Goal: Entertainment & Leisure: Browse casually

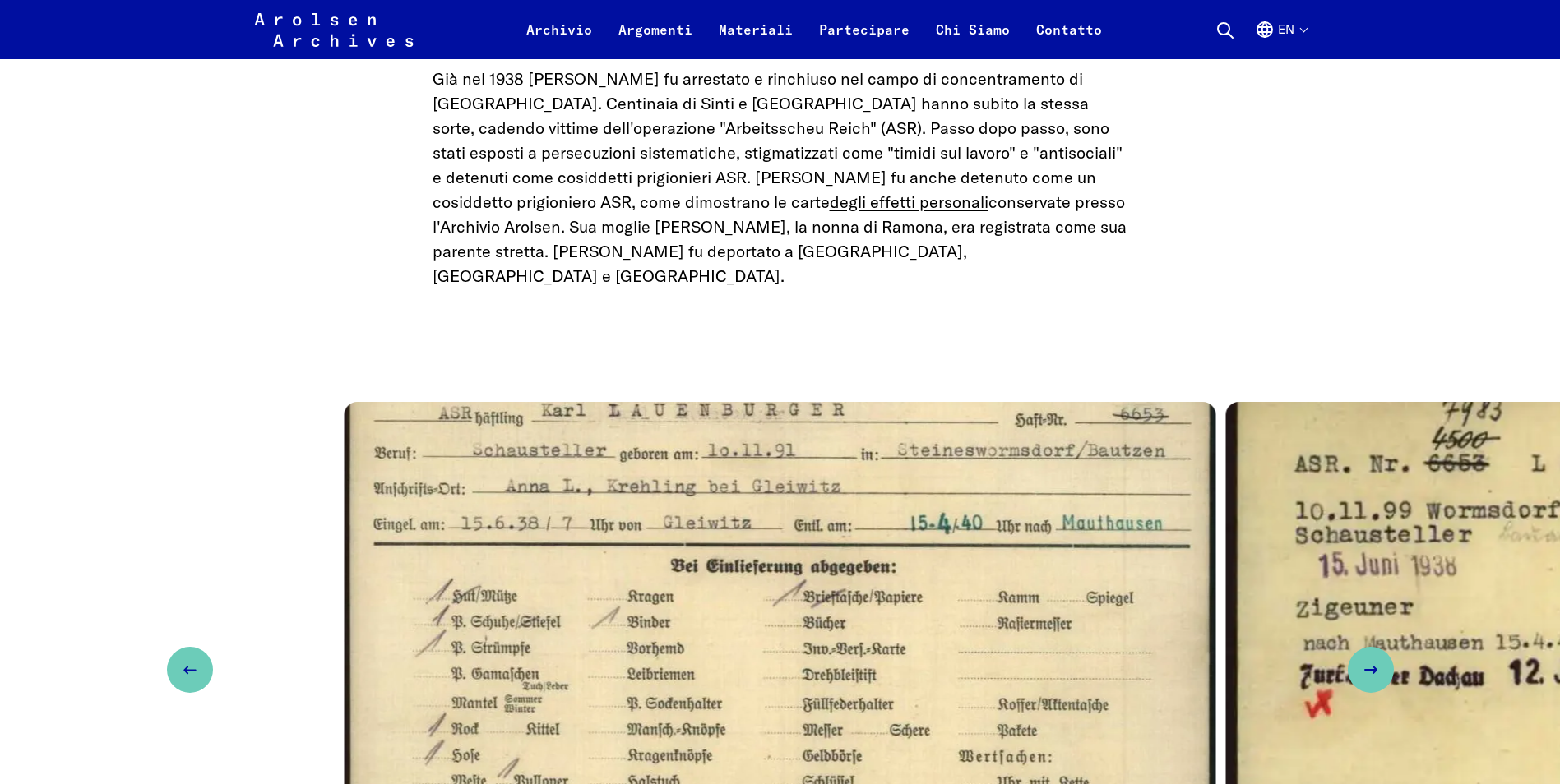
scroll to position [2631, 0]
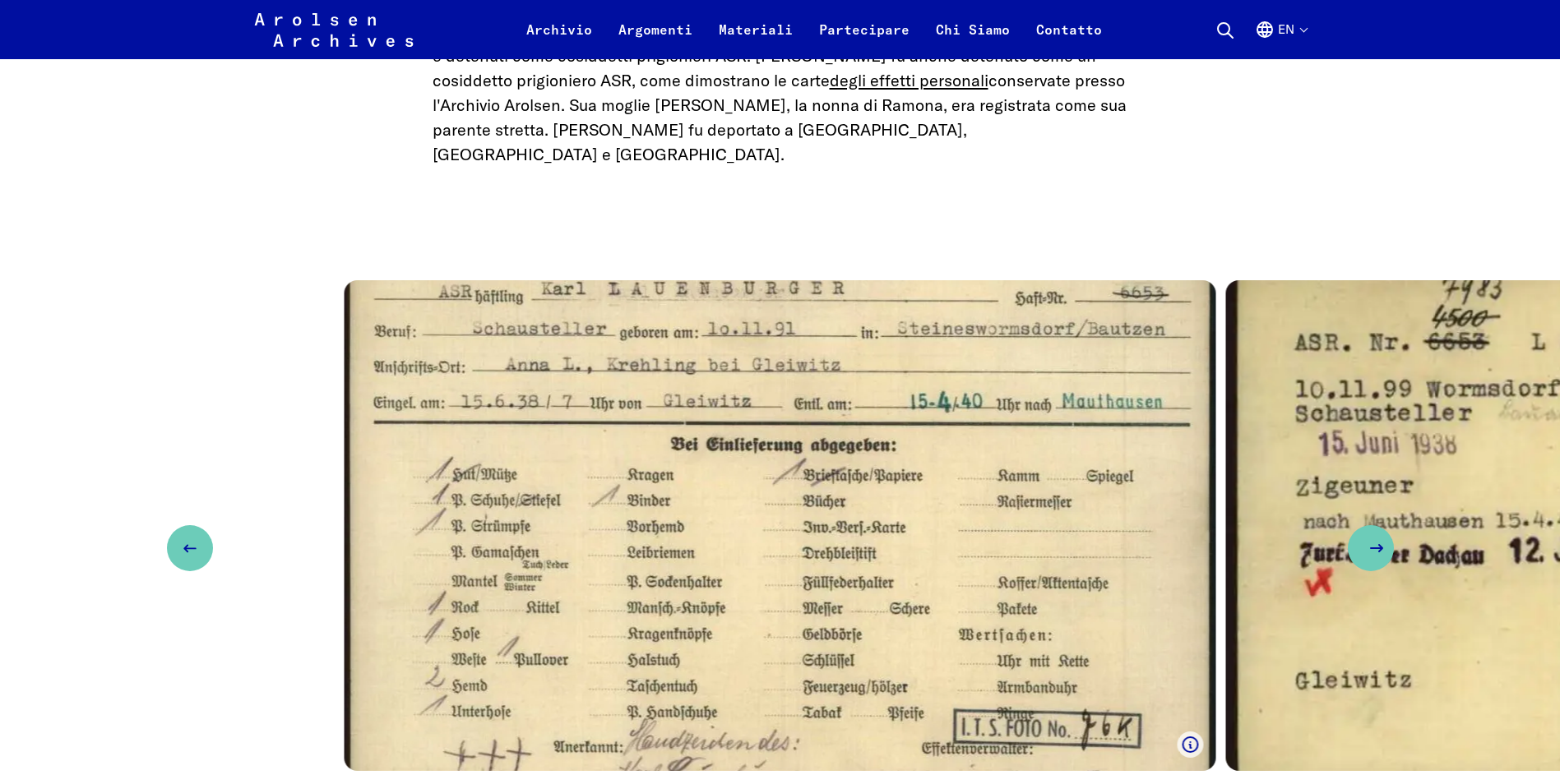
click at [1370, 539] on icon "Next slide" at bounding box center [1376, 548] width 20 height 20
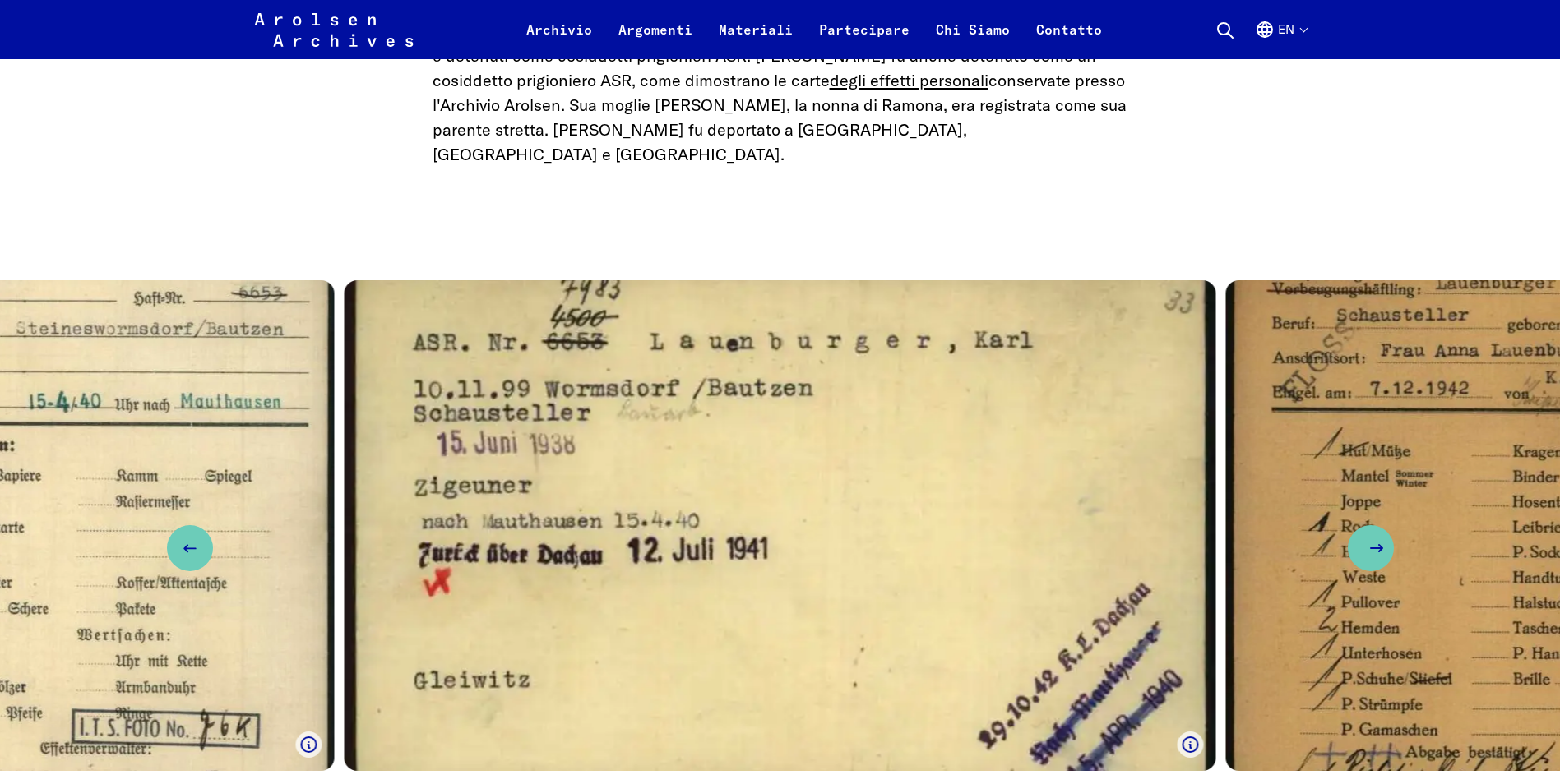
click at [1376, 539] on icon "Next slide" at bounding box center [1376, 548] width 20 height 20
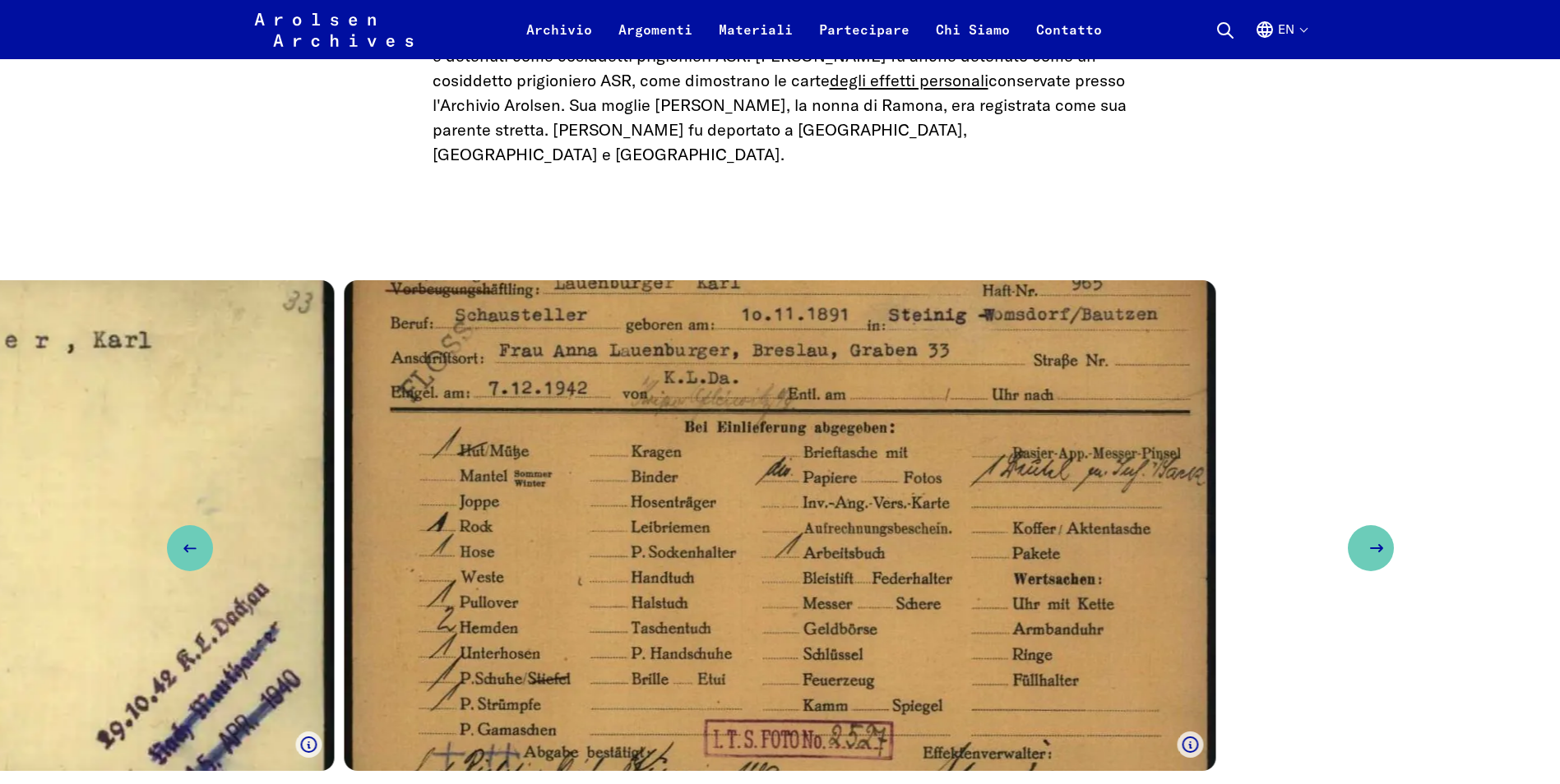
click at [1382, 545] on use "Next slide" at bounding box center [1376, 548] width 11 height 7
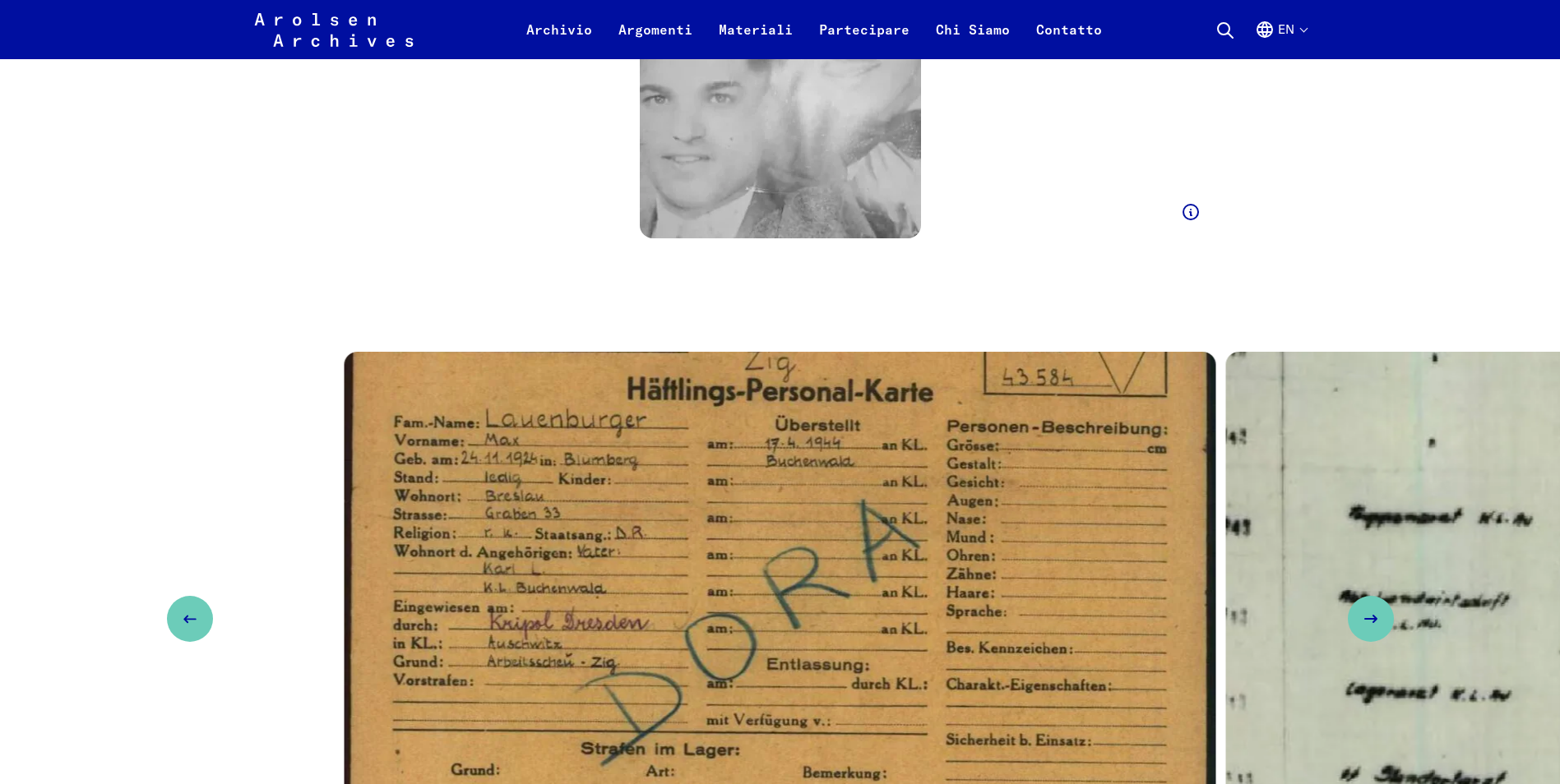
scroll to position [4440, 0]
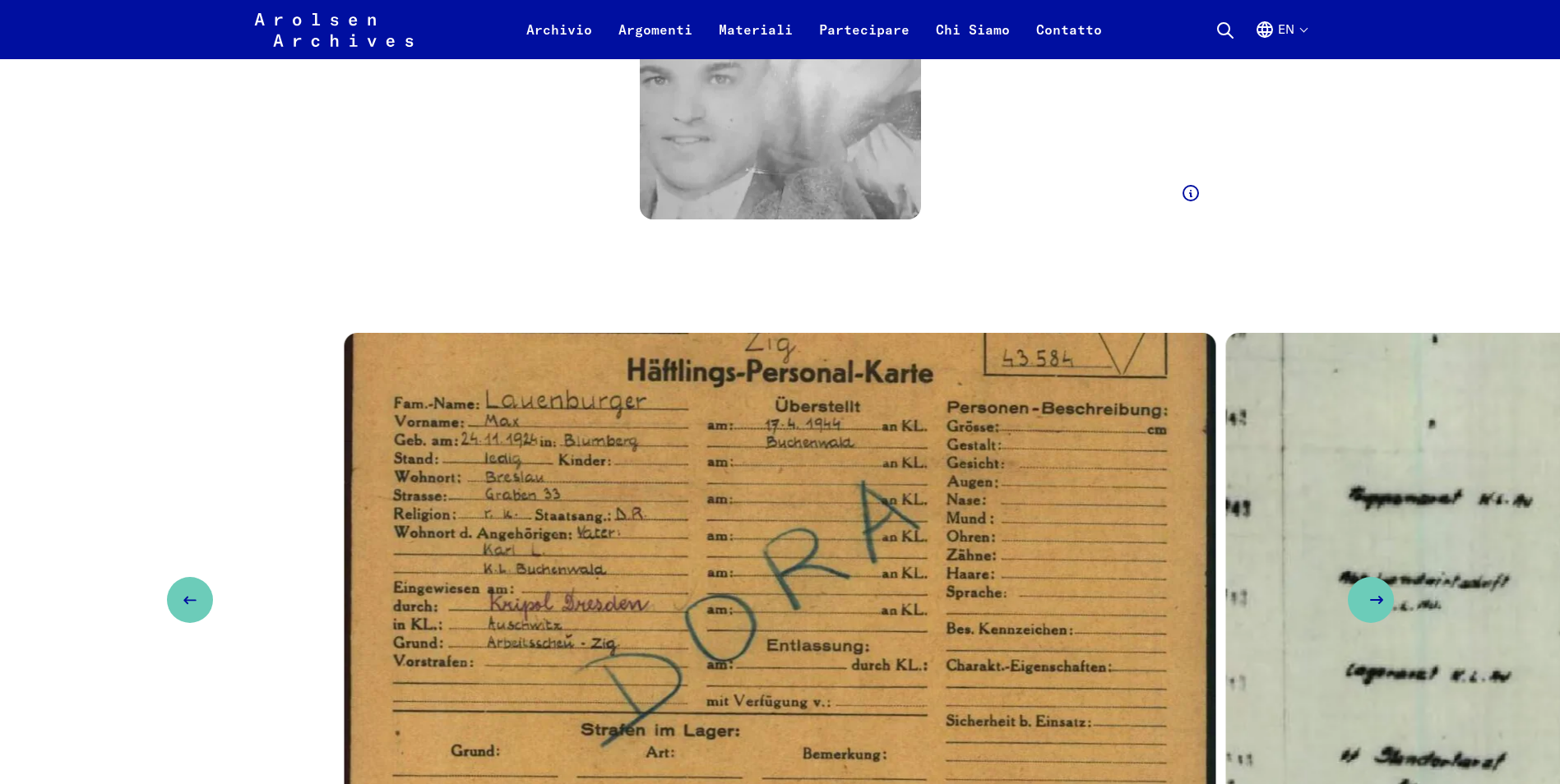
click at [1370, 590] on icon "Next slide" at bounding box center [1376, 599] width 20 height 20
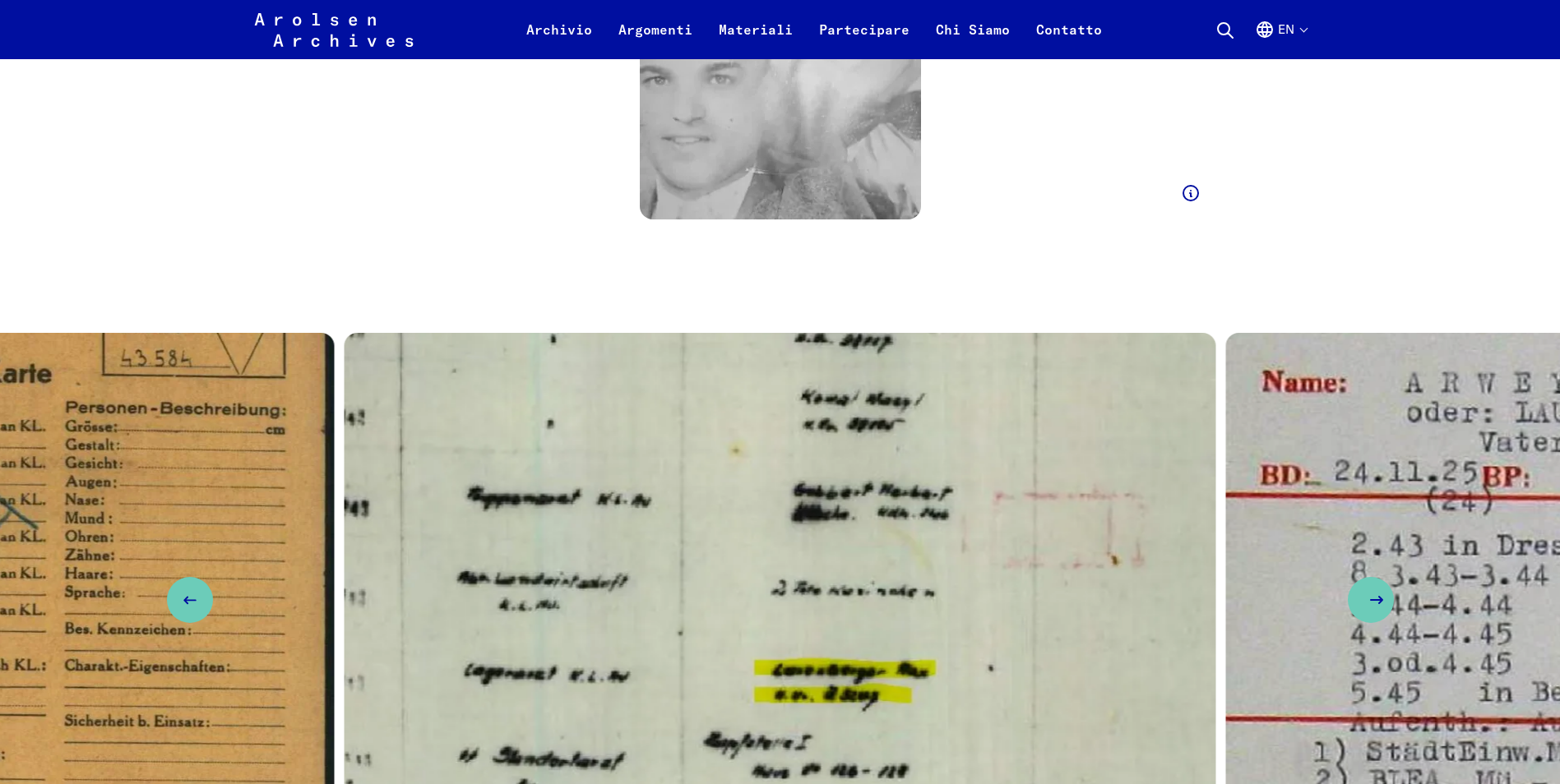
click at [1370, 590] on icon "Next slide" at bounding box center [1376, 599] width 20 height 20
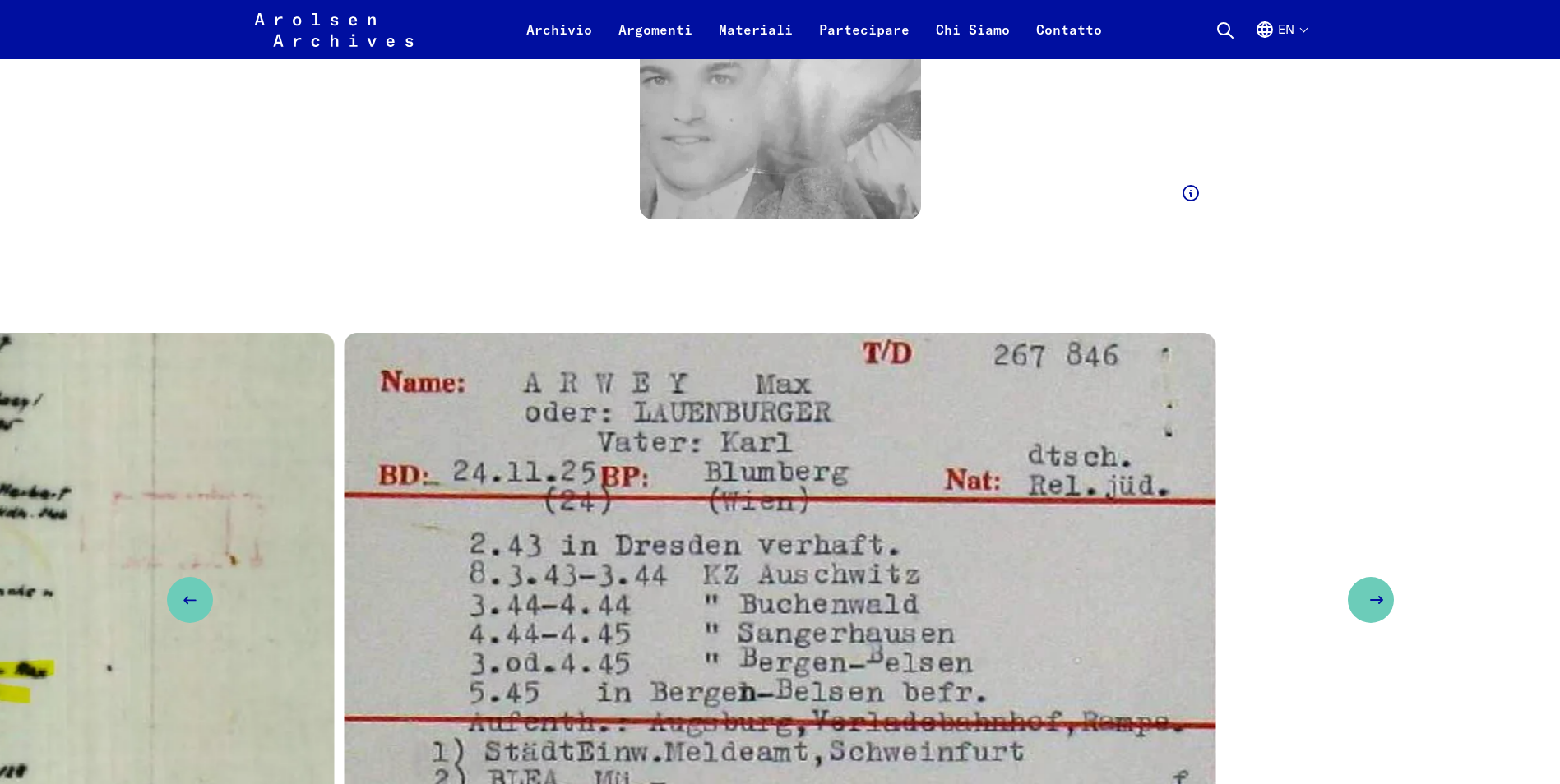
click at [1362, 577] on button "Next slide" at bounding box center [1371, 599] width 46 height 46
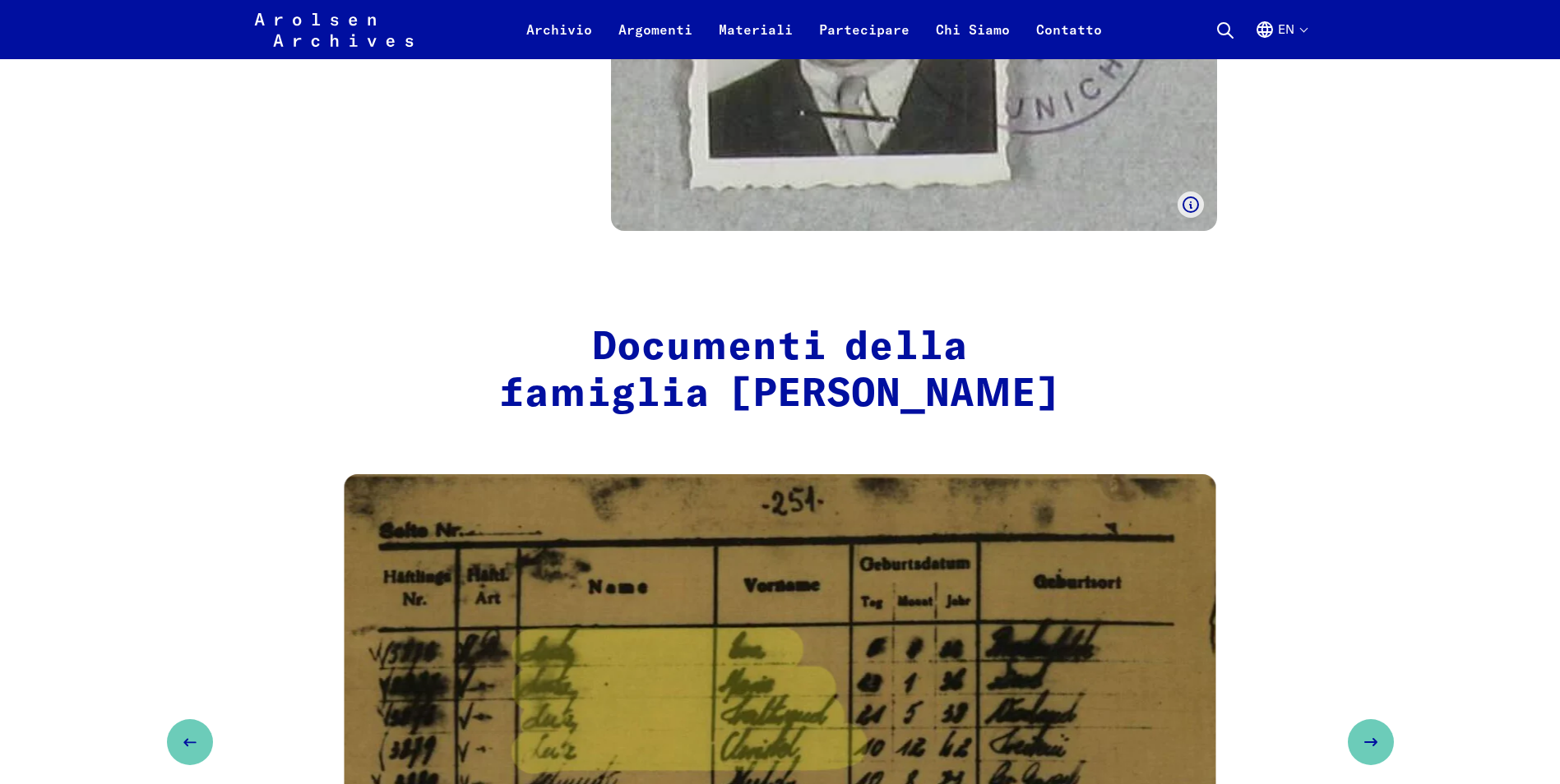
scroll to position [7153, 0]
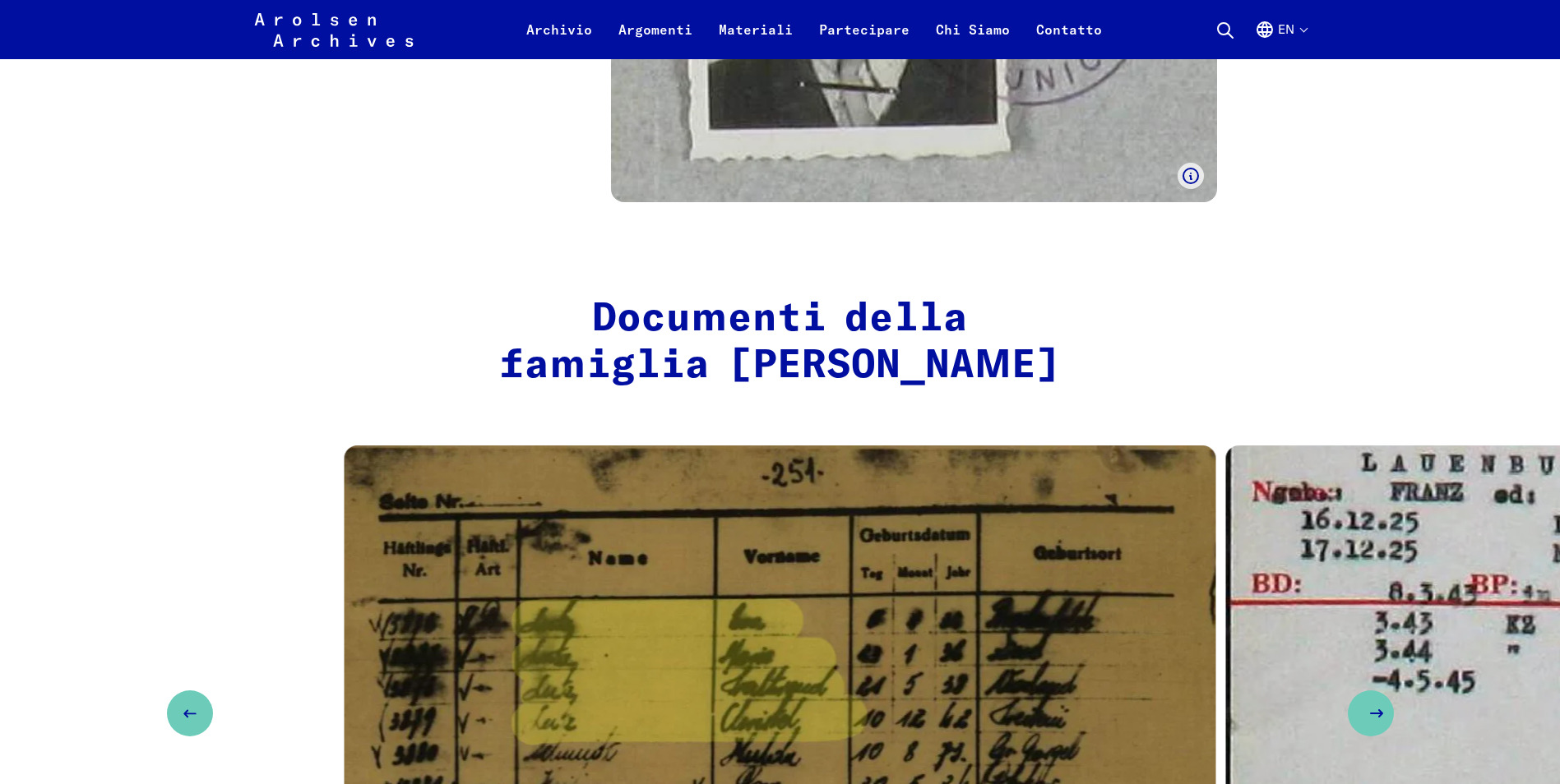
click at [1372, 704] on icon "Next slide" at bounding box center [1376, 713] width 20 height 20
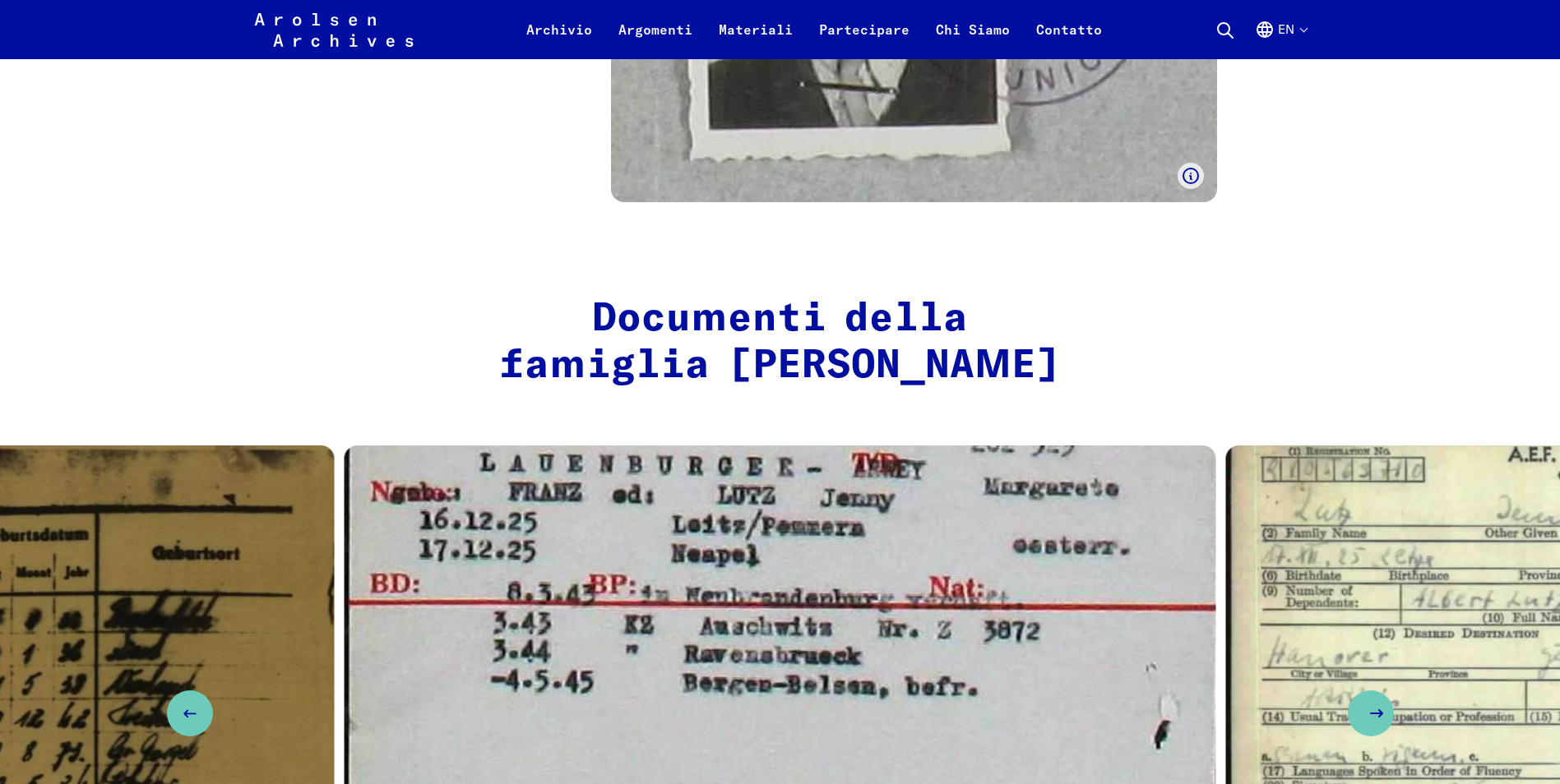
click at [1369, 704] on icon "Next slide" at bounding box center [1376, 713] width 20 height 20
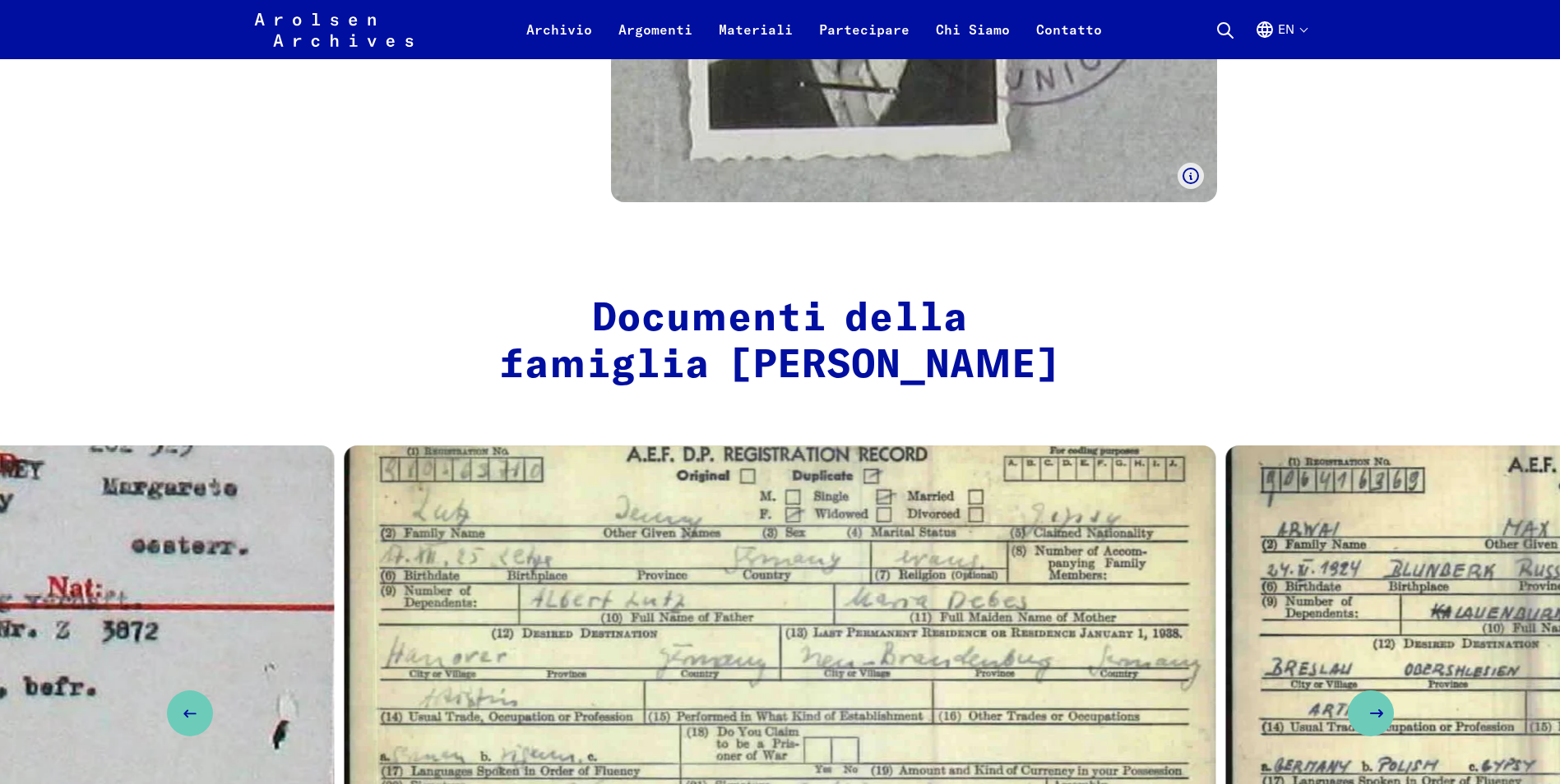
click at [1370, 704] on icon "Next slide" at bounding box center [1376, 713] width 20 height 20
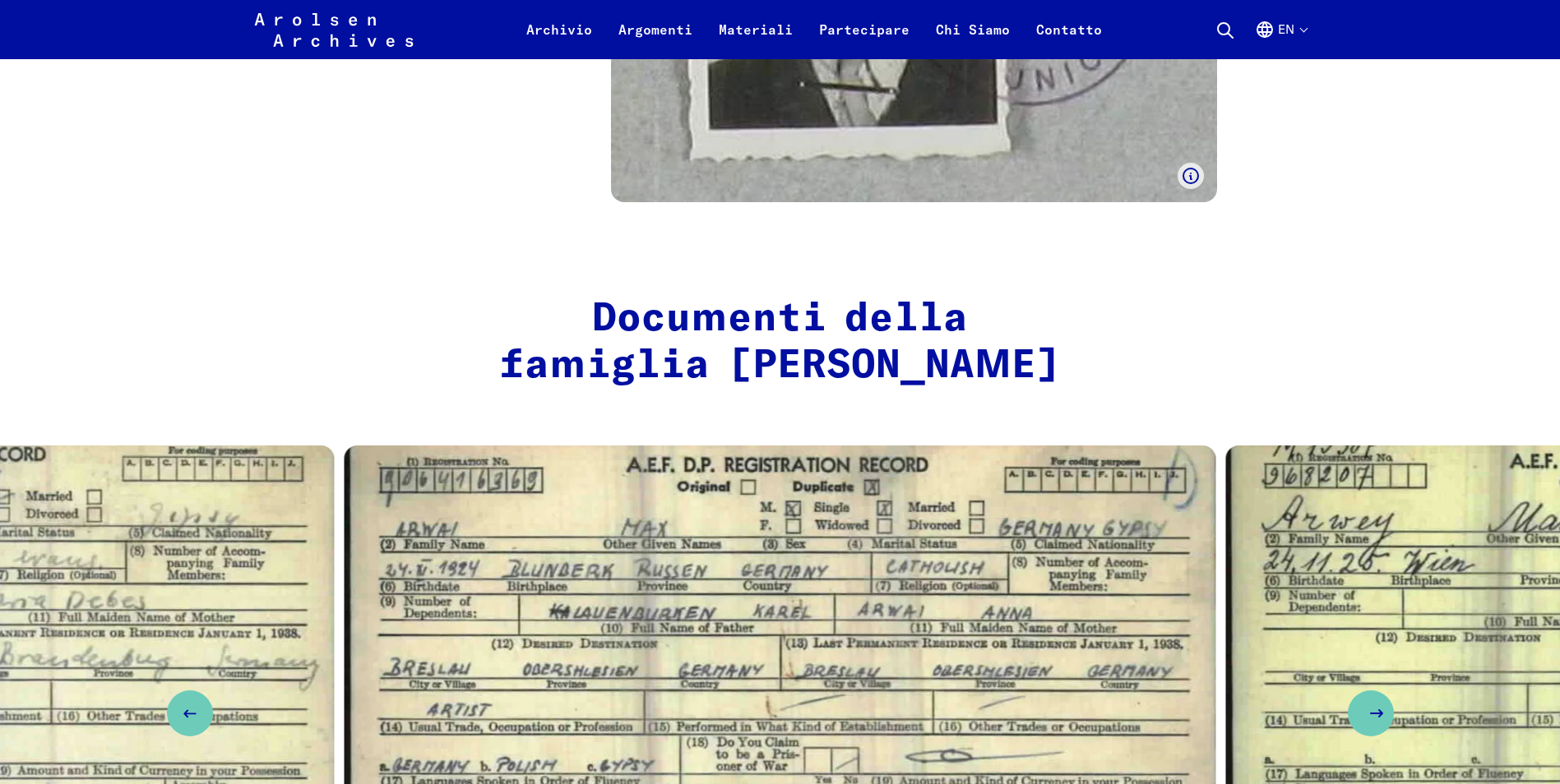
click at [1365, 691] on button "Next slide" at bounding box center [1371, 713] width 46 height 46
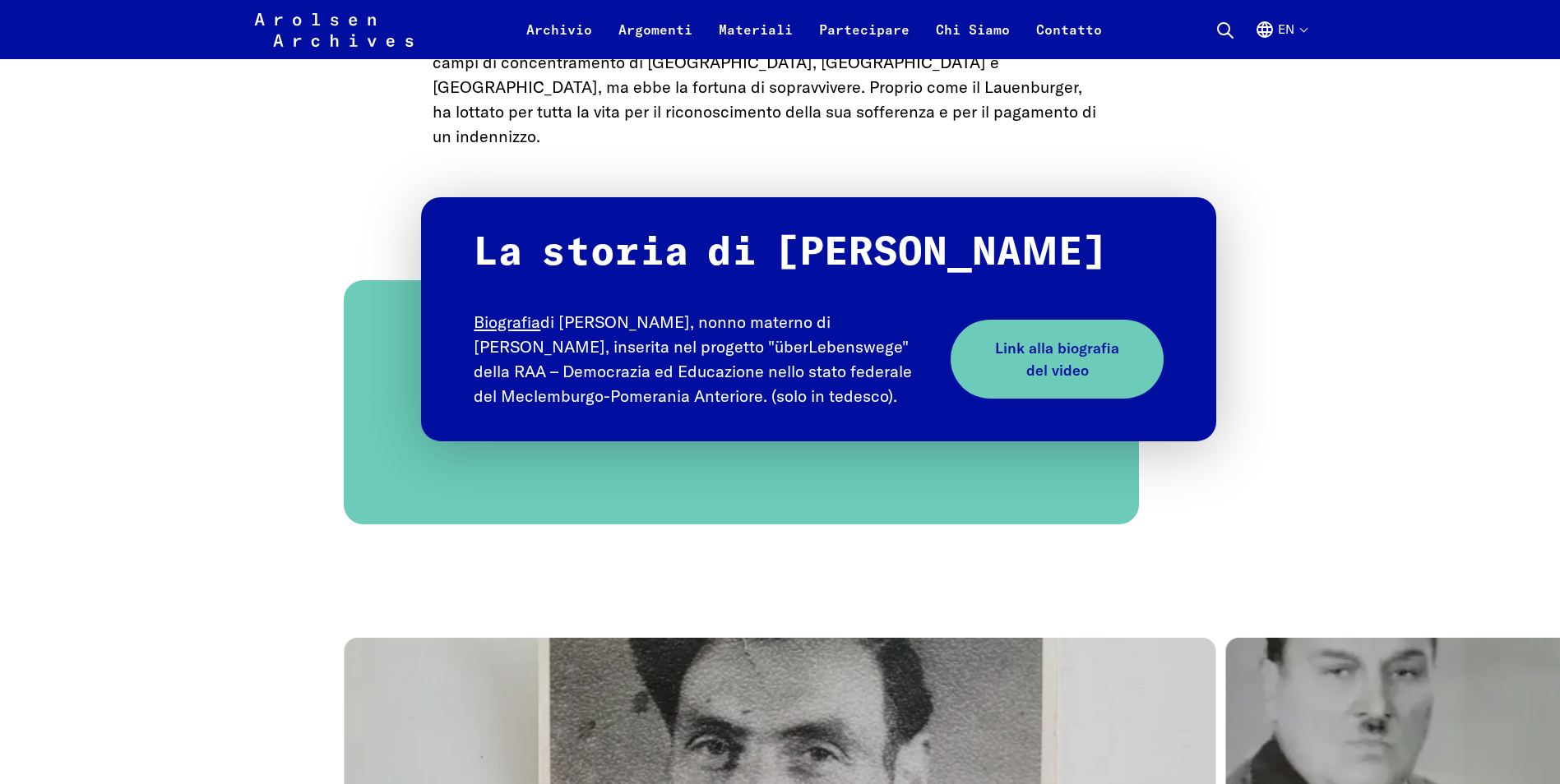
scroll to position [9456, 0]
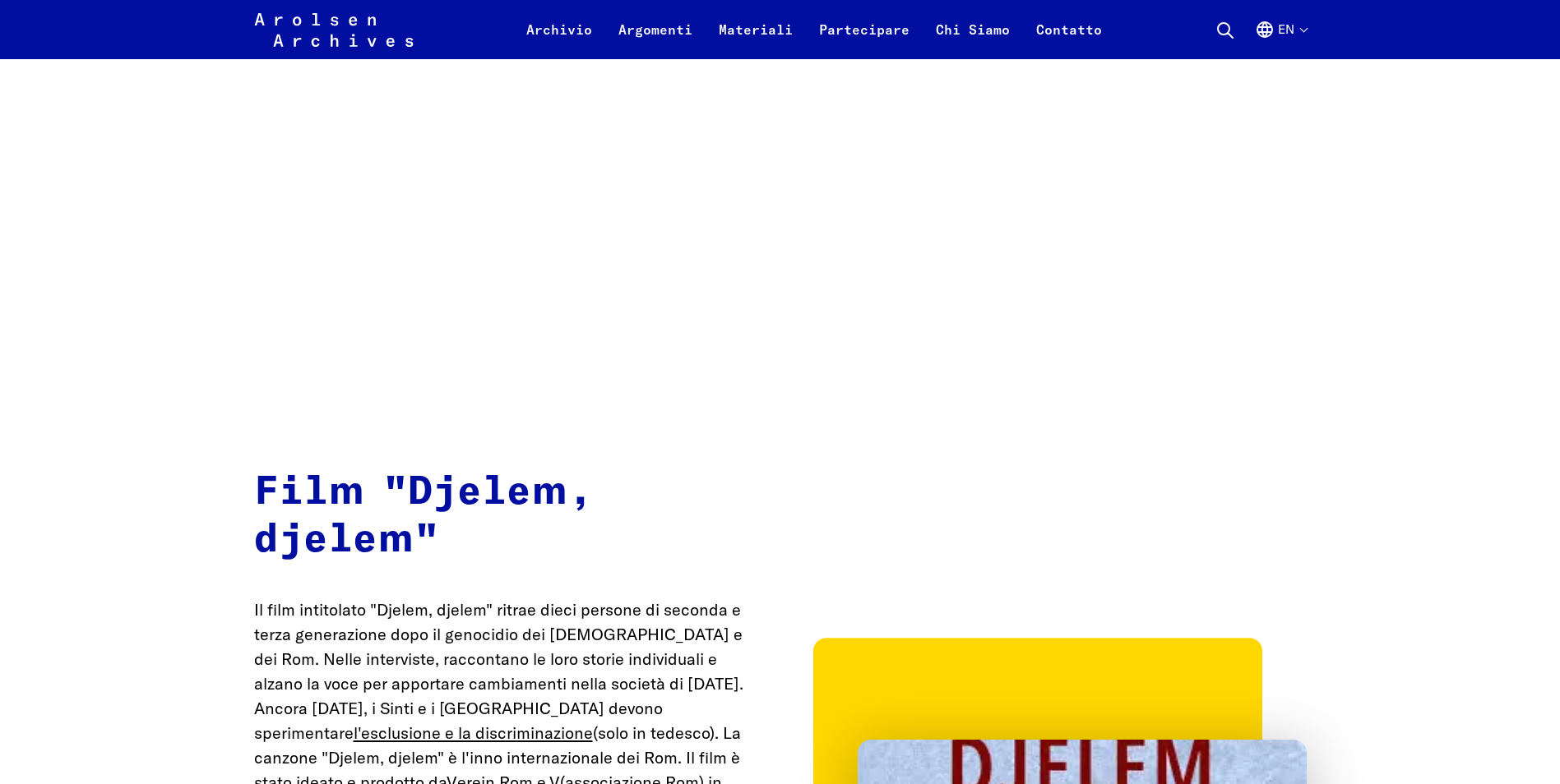
scroll to position [12333, 0]
